Goal: Transaction & Acquisition: Download file/media

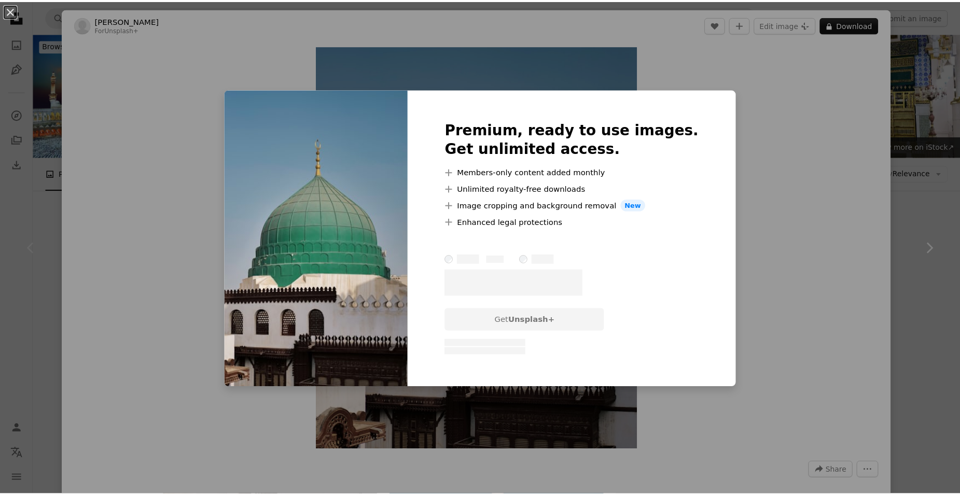
scroll to position [207, 0]
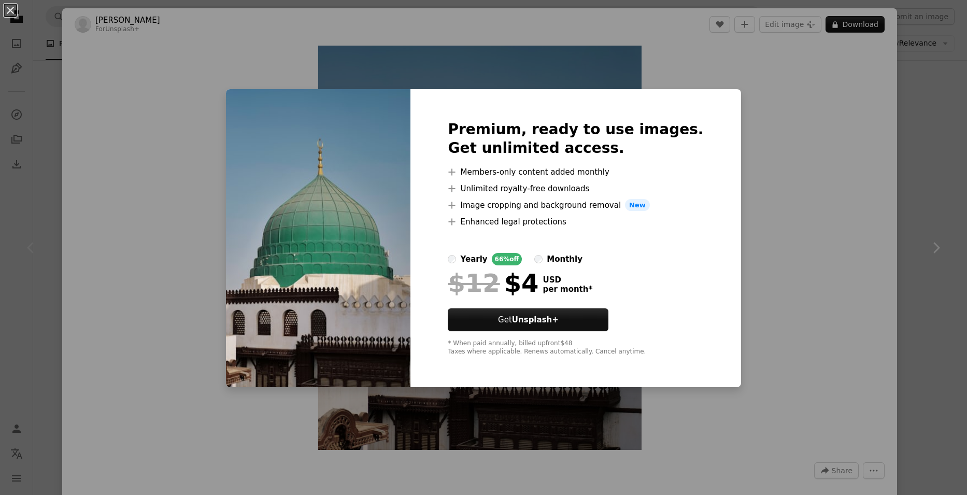
click at [869, 129] on div "An X shape Premium, ready to use images. Get unlimited access. A plus sign Memb…" at bounding box center [483, 247] width 967 height 495
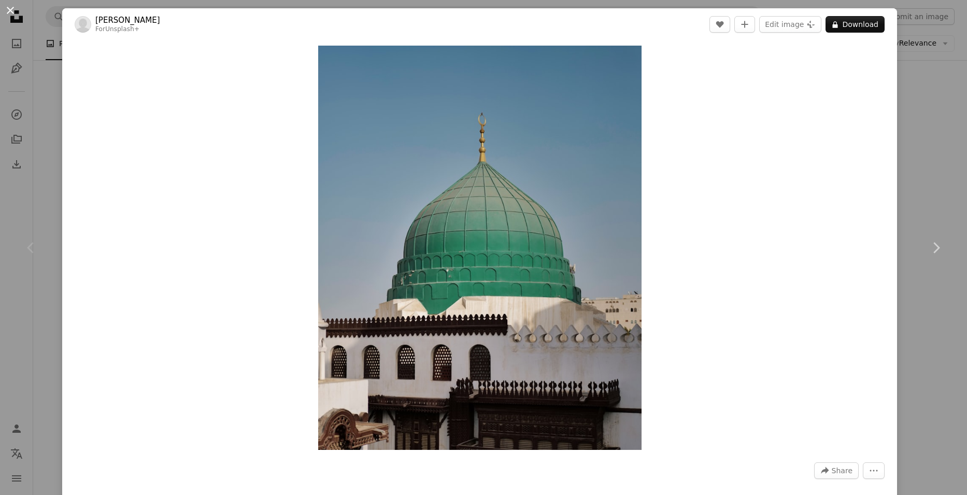
click at [12, 12] on button "An X shape" at bounding box center [10, 10] width 12 height 12
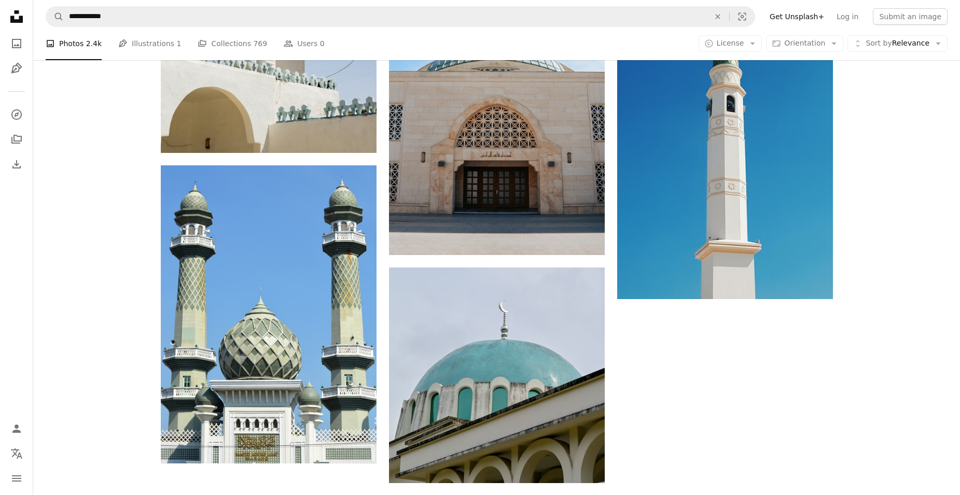
scroll to position [1659, 0]
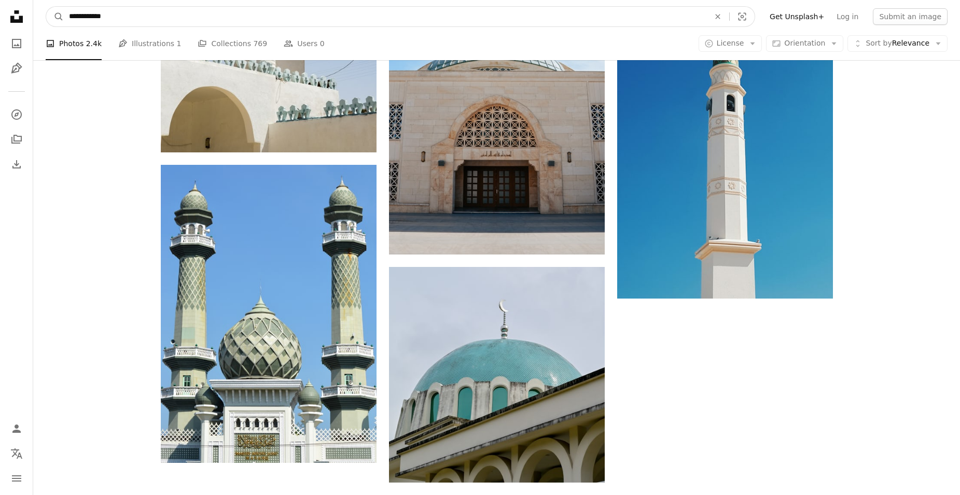
click at [171, 10] on input "**********" at bounding box center [385, 17] width 642 height 20
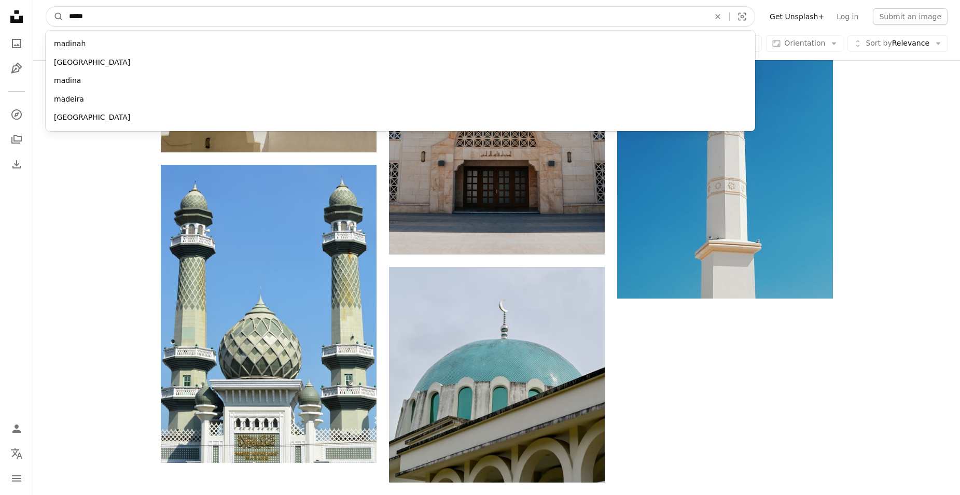
type input "******"
click button "A magnifying glass" at bounding box center [55, 17] width 18 height 20
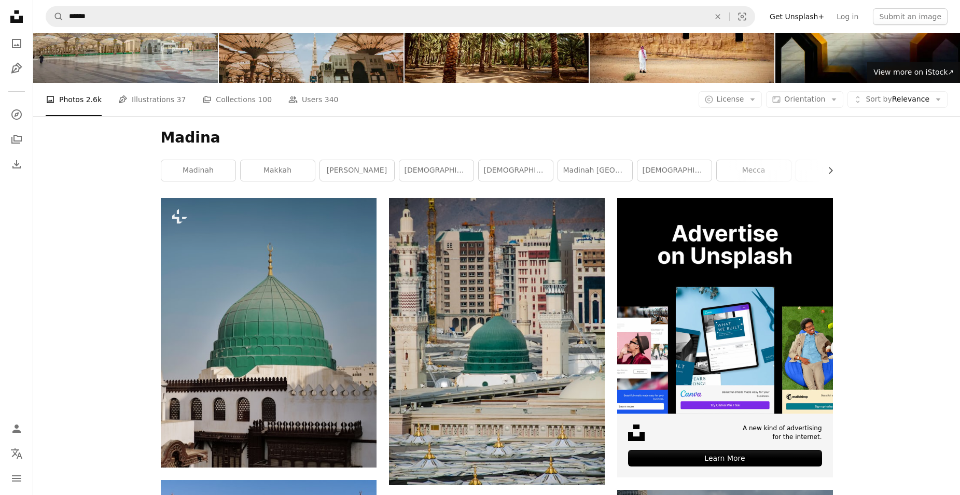
scroll to position [207, 0]
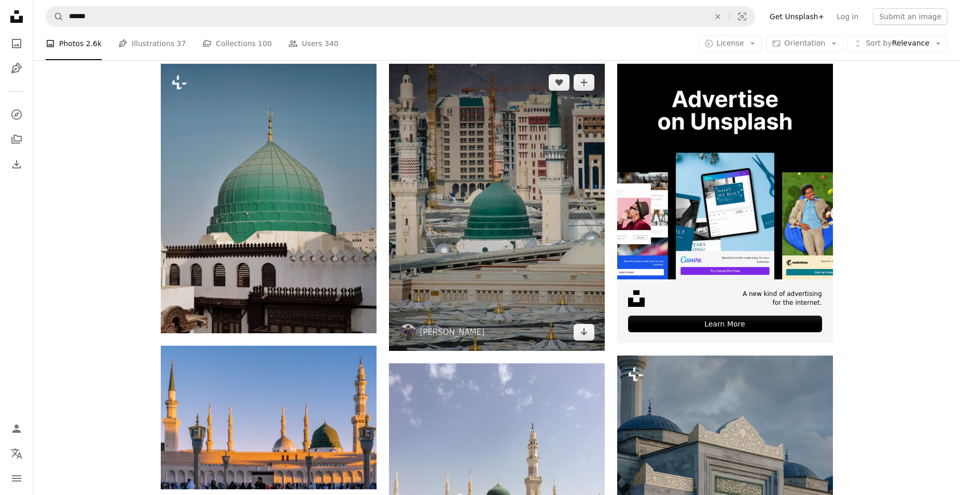
click at [500, 172] on img at bounding box center [497, 207] width 216 height 287
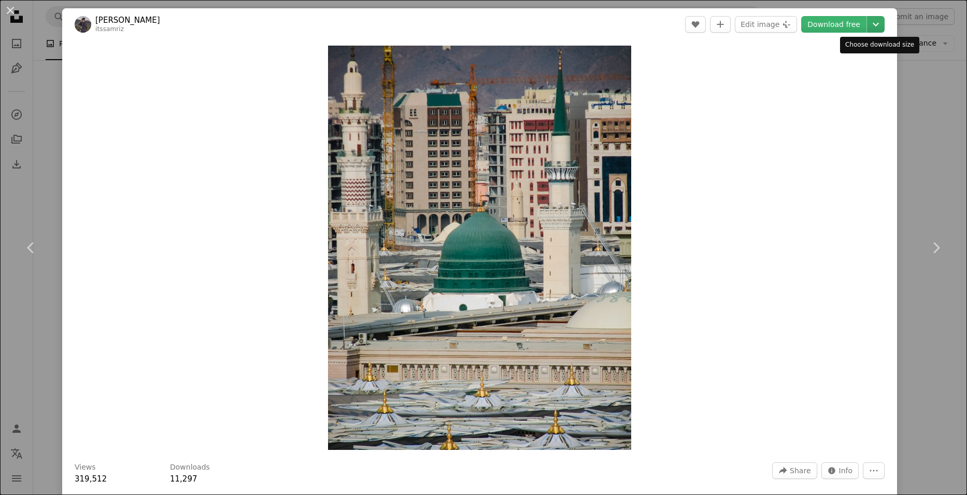
click at [881, 24] on icon "Chevron down" at bounding box center [876, 24] width 17 height 12
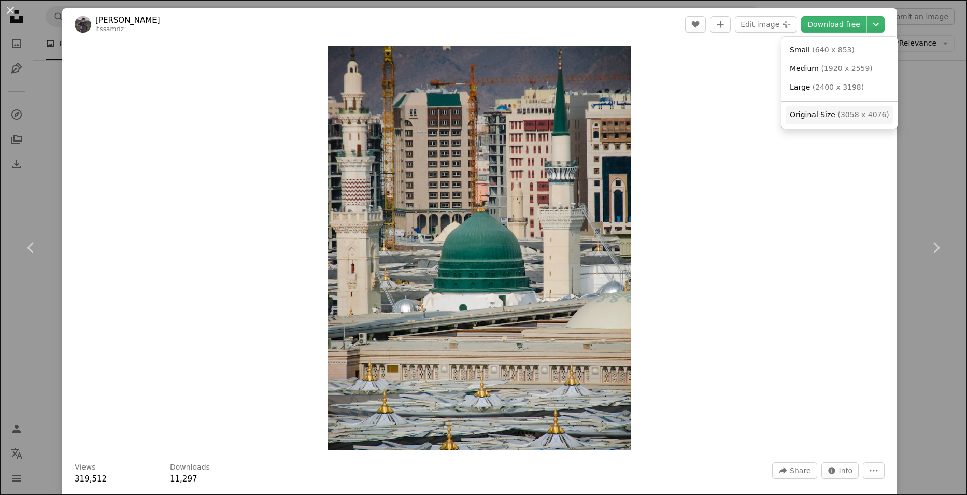
click at [843, 120] on span "Original Size ( 3058 x 4076 )" at bounding box center [840, 115] width 100 height 10
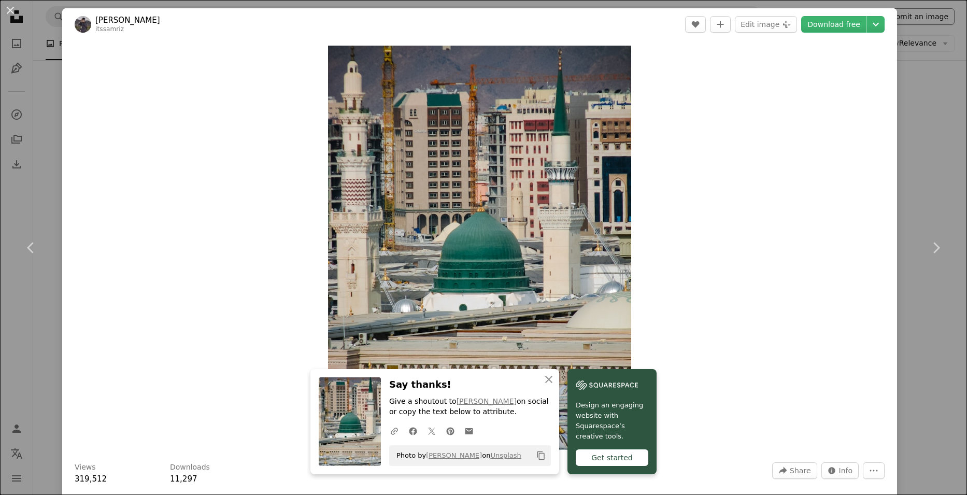
click at [940, 24] on div "An X shape Chevron left Chevron right [PERSON_NAME] itssamriz A heart A plus si…" at bounding box center [483, 247] width 967 height 495
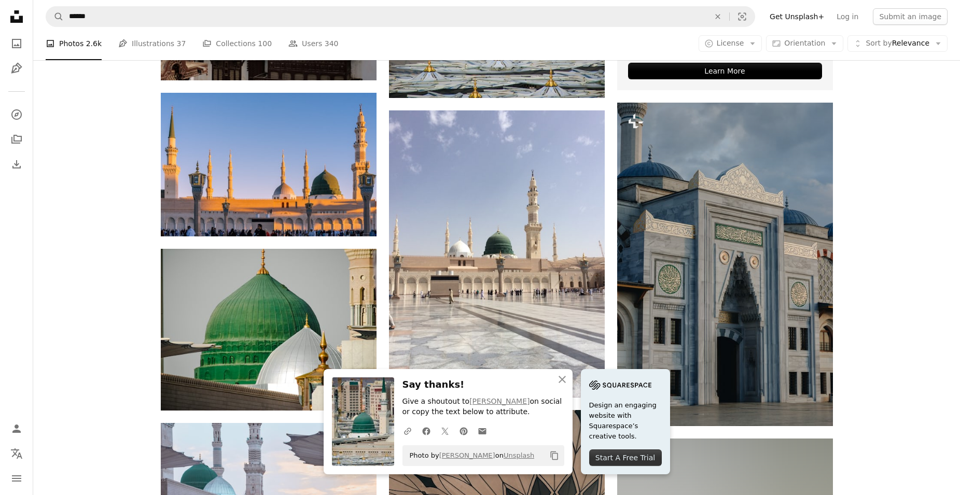
scroll to position [467, 0]
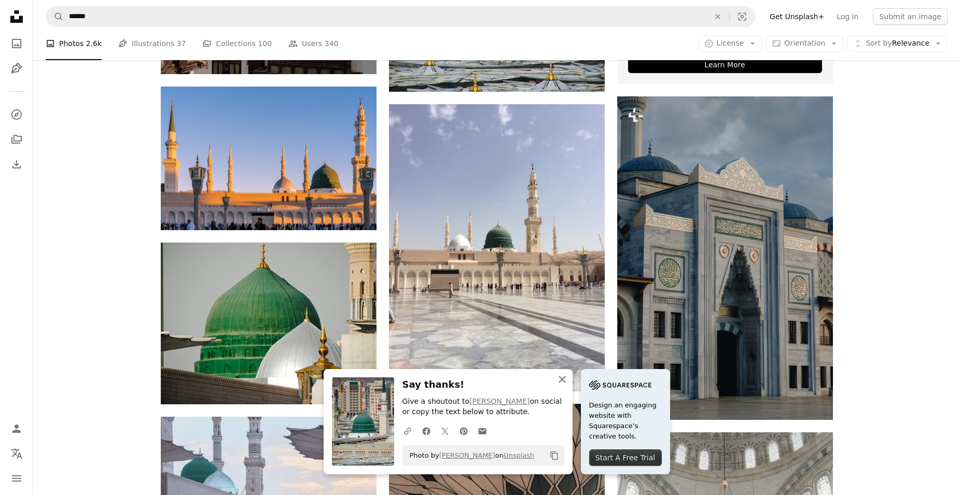
click at [560, 383] on icon "An X shape" at bounding box center [562, 379] width 12 height 12
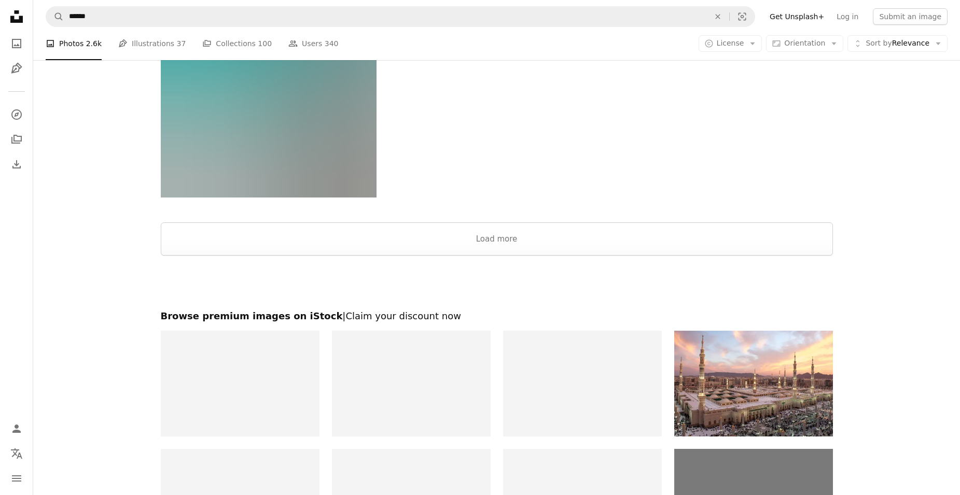
scroll to position [2126, 0]
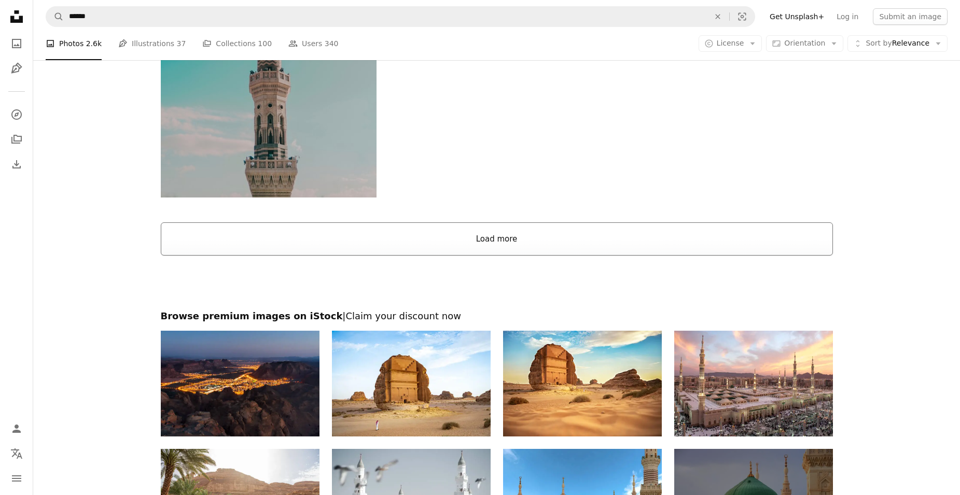
click at [518, 240] on button "Load more" at bounding box center [497, 238] width 672 height 33
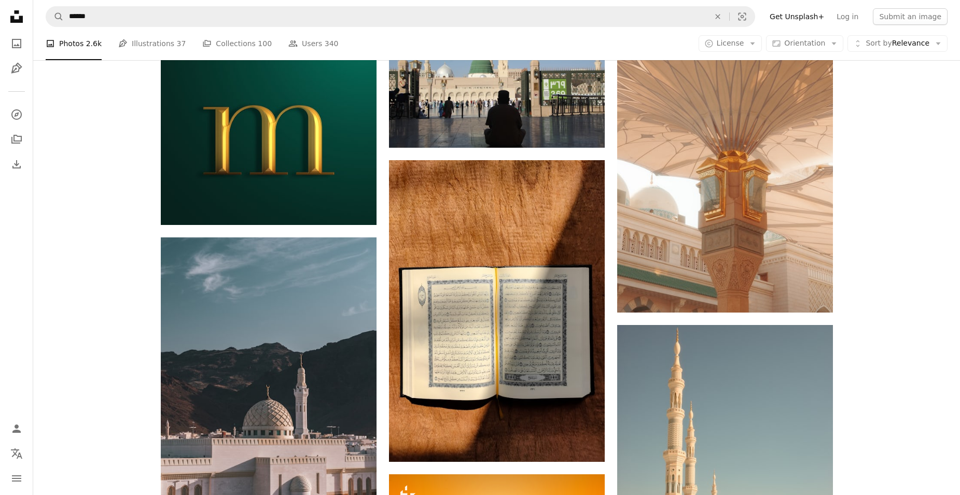
scroll to position [5495, 0]
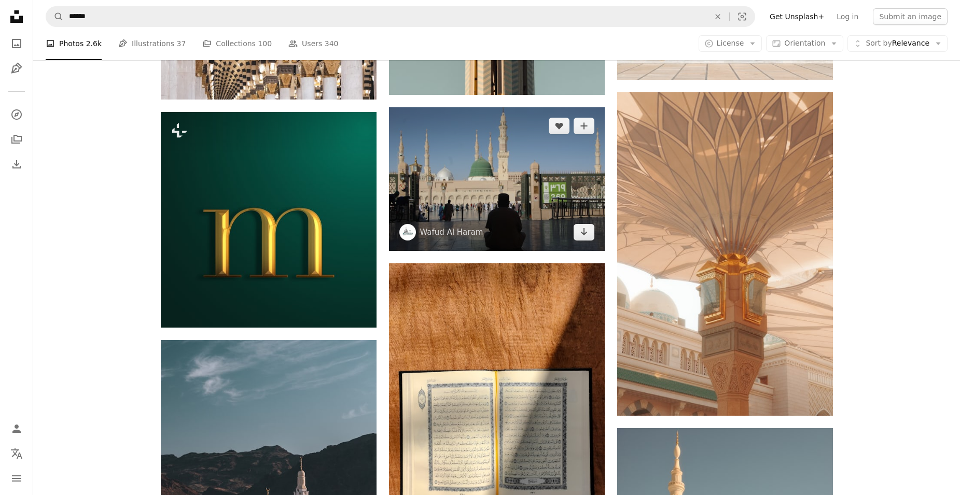
click at [557, 186] on img at bounding box center [497, 179] width 216 height 144
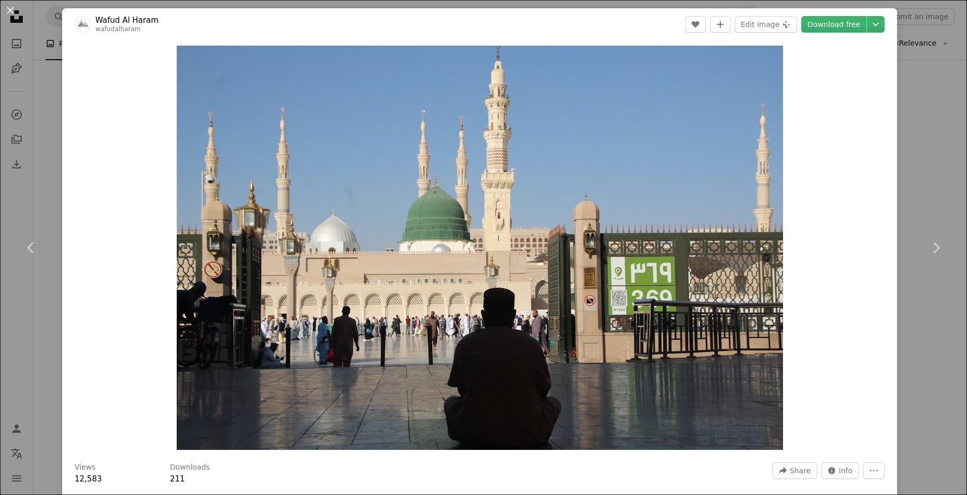
click at [924, 28] on div "An X shape Chevron left Chevron right Wafud Al Haram wafudalharam A heart A plu…" at bounding box center [483, 247] width 967 height 495
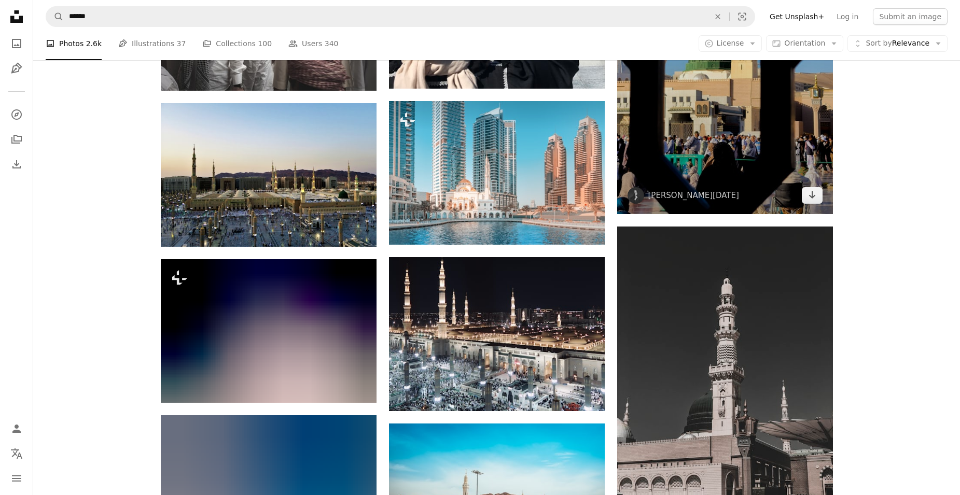
scroll to position [6221, 0]
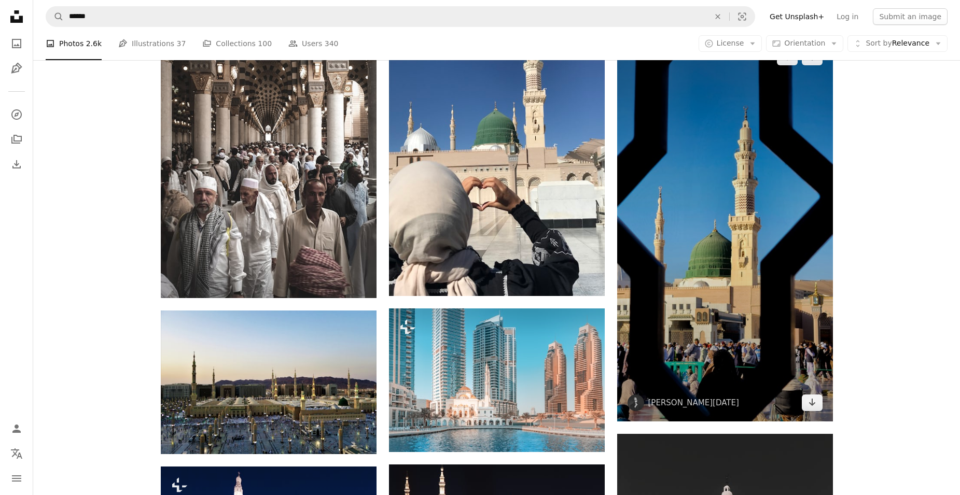
click at [800, 222] on img at bounding box center [725, 229] width 216 height 383
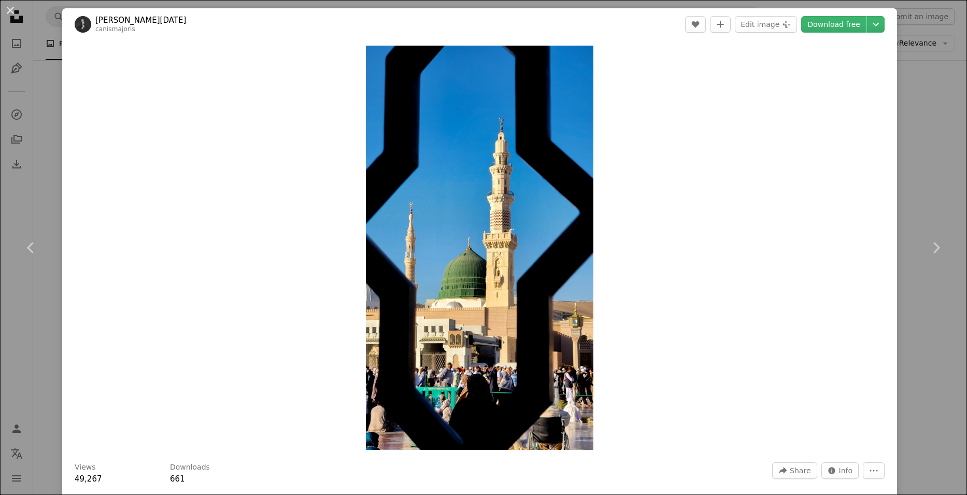
click at [926, 30] on div "An X shape Chevron left Chevron right [PERSON_NAME][DATE] canismajoris A heart …" at bounding box center [483, 247] width 967 height 495
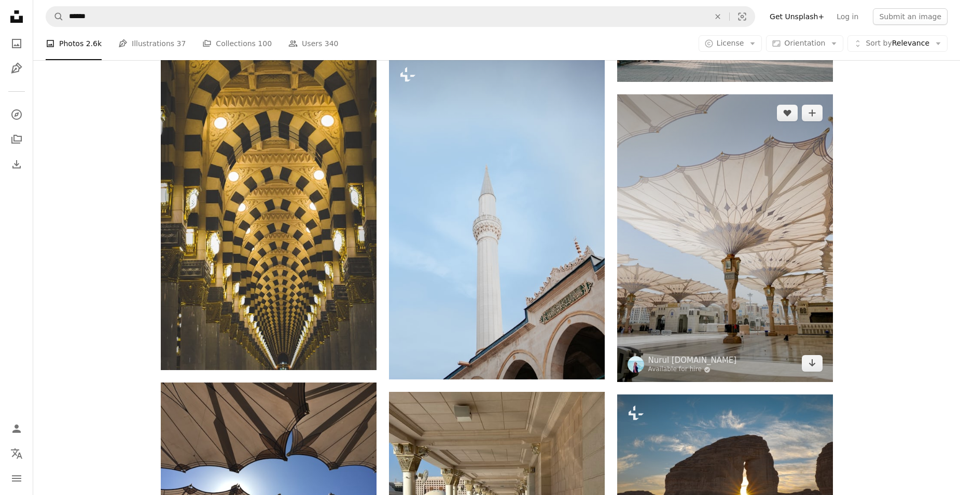
scroll to position [9332, 0]
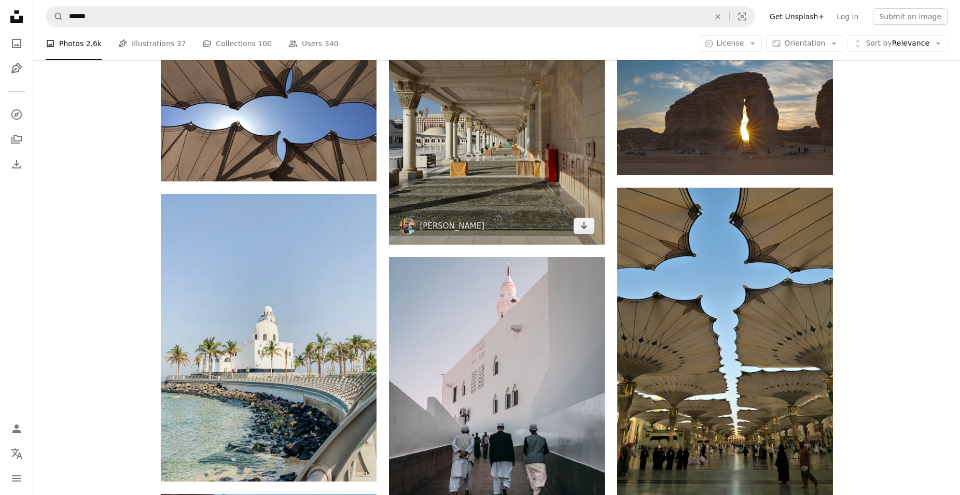
click at [510, 209] on img at bounding box center [497, 137] width 216 height 216
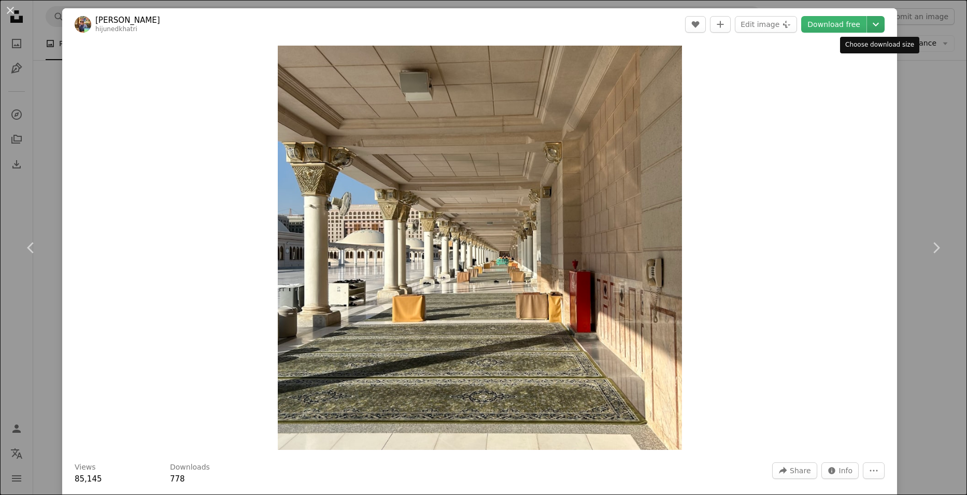
click at [883, 27] on icon "Chevron down" at bounding box center [876, 24] width 17 height 12
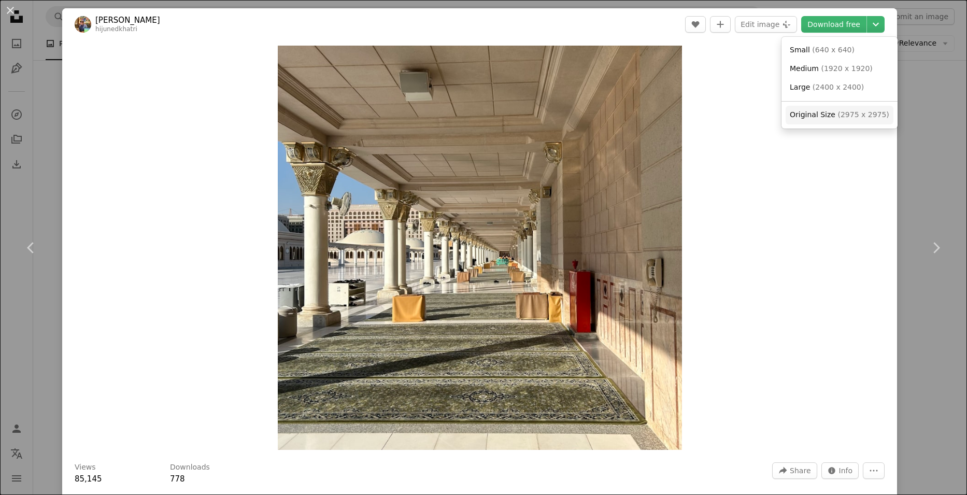
click at [831, 119] on span "Original Size" at bounding box center [813, 114] width 46 height 8
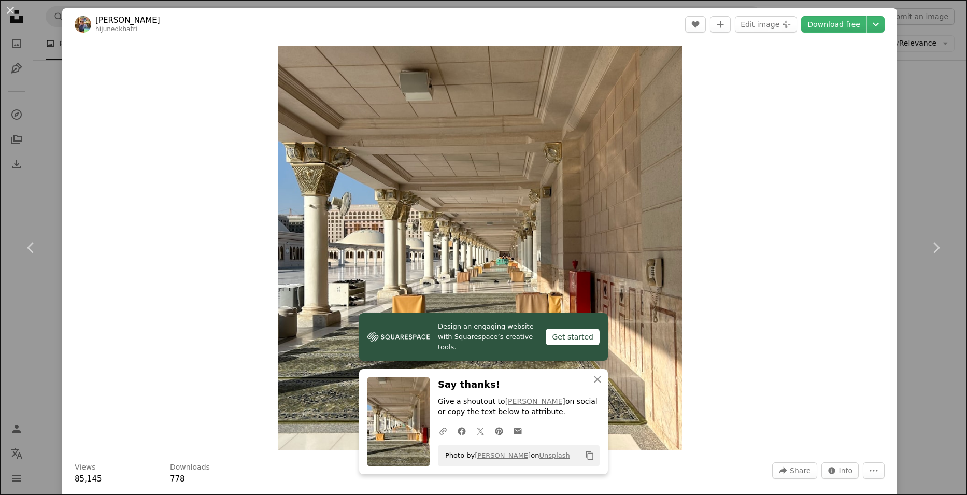
click at [940, 32] on div "An X shape Chevron left Chevron right [PERSON_NAME] hijunedkhatri A heart A plu…" at bounding box center [483, 247] width 967 height 495
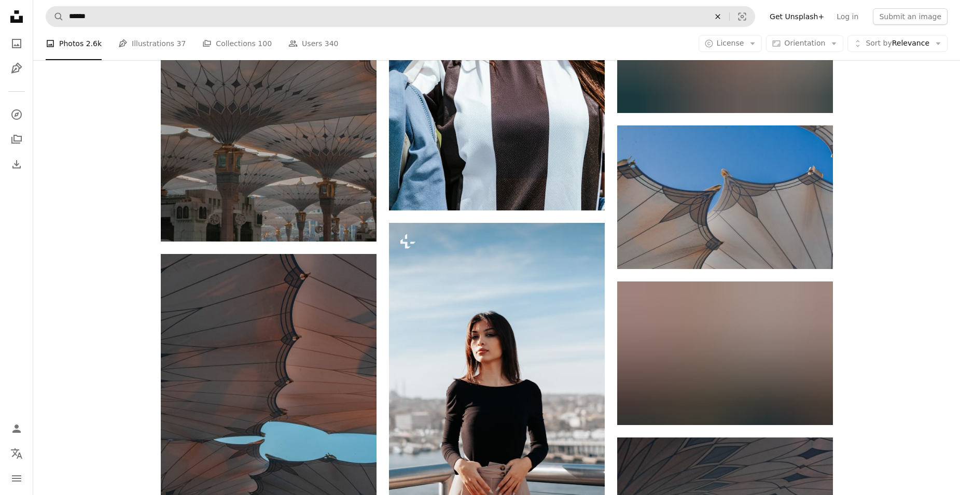
scroll to position [17315, 0]
